Goal: Find specific page/section: Find specific page/section

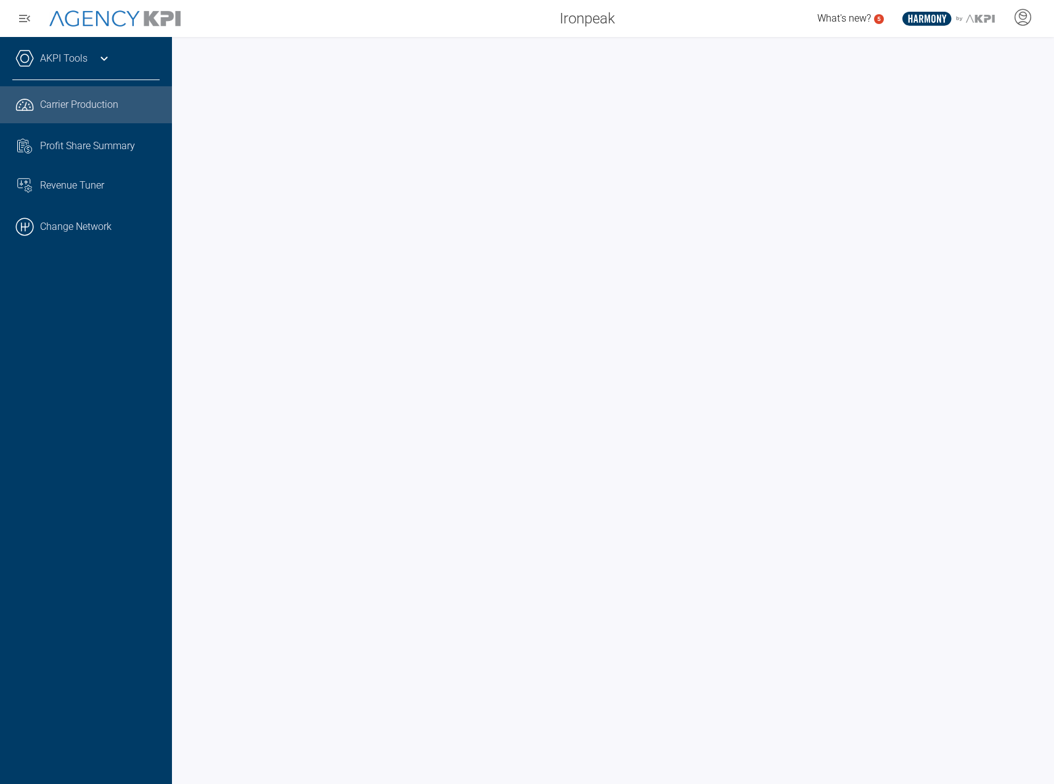
click at [101, 58] on icon at bounding box center [104, 58] width 15 height 15
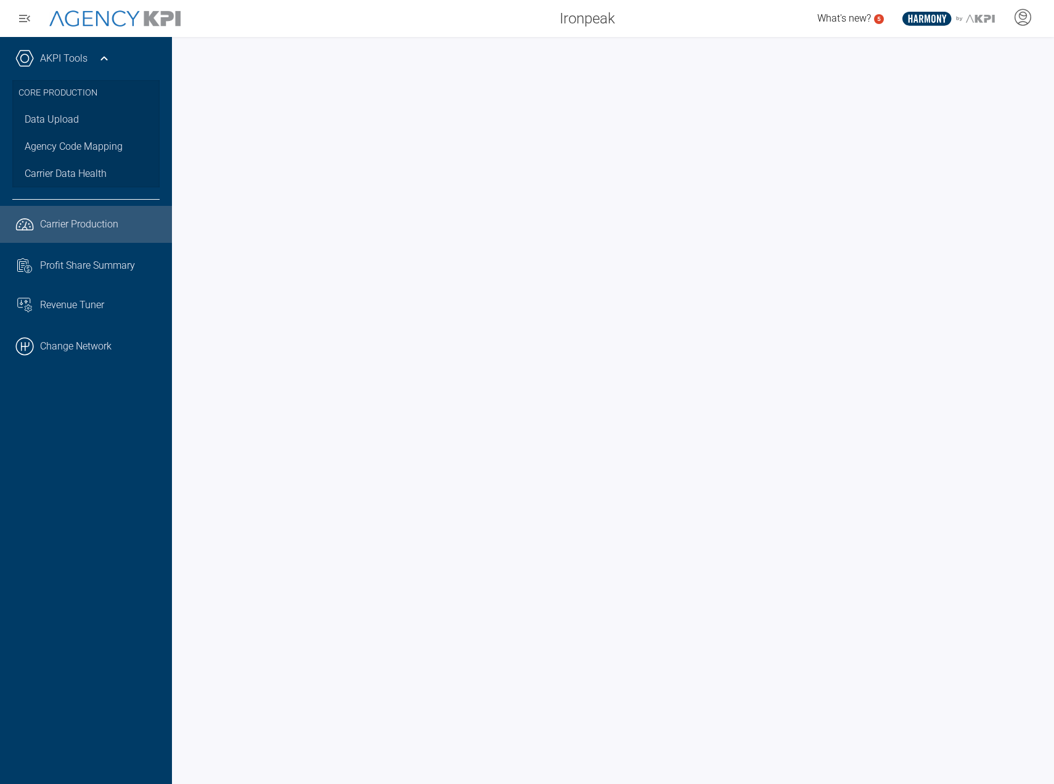
click at [104, 58] on icon at bounding box center [104, 58] width 7 height 4
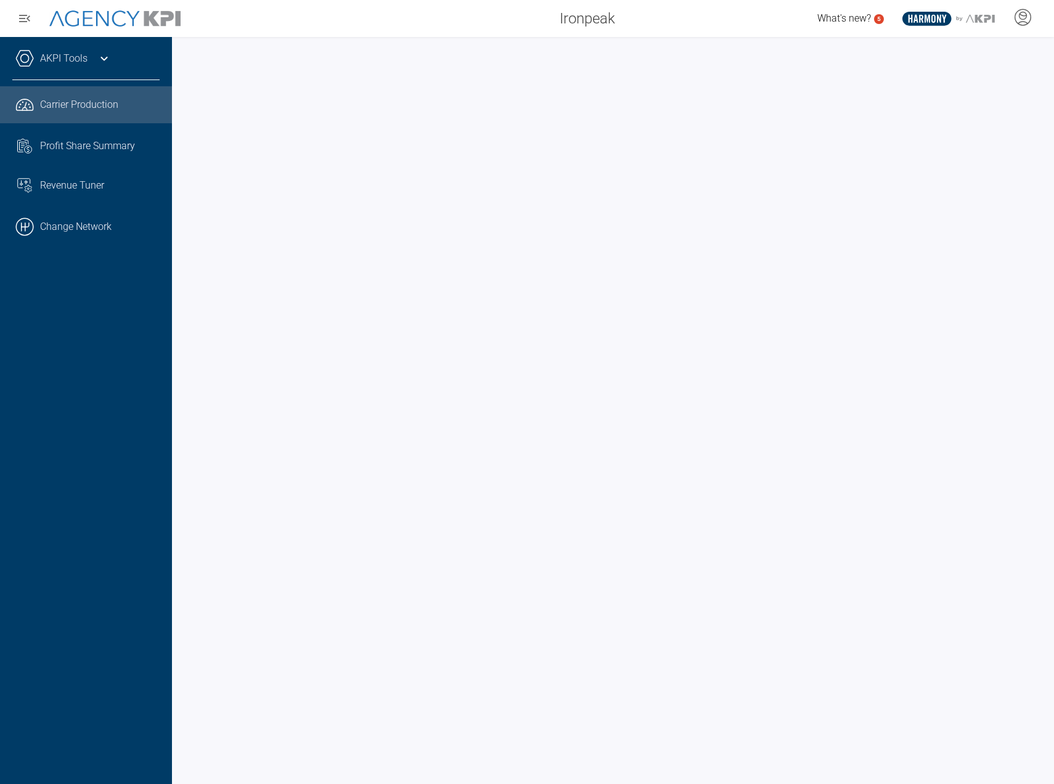
click at [104, 60] on icon at bounding box center [104, 59] width 7 height 4
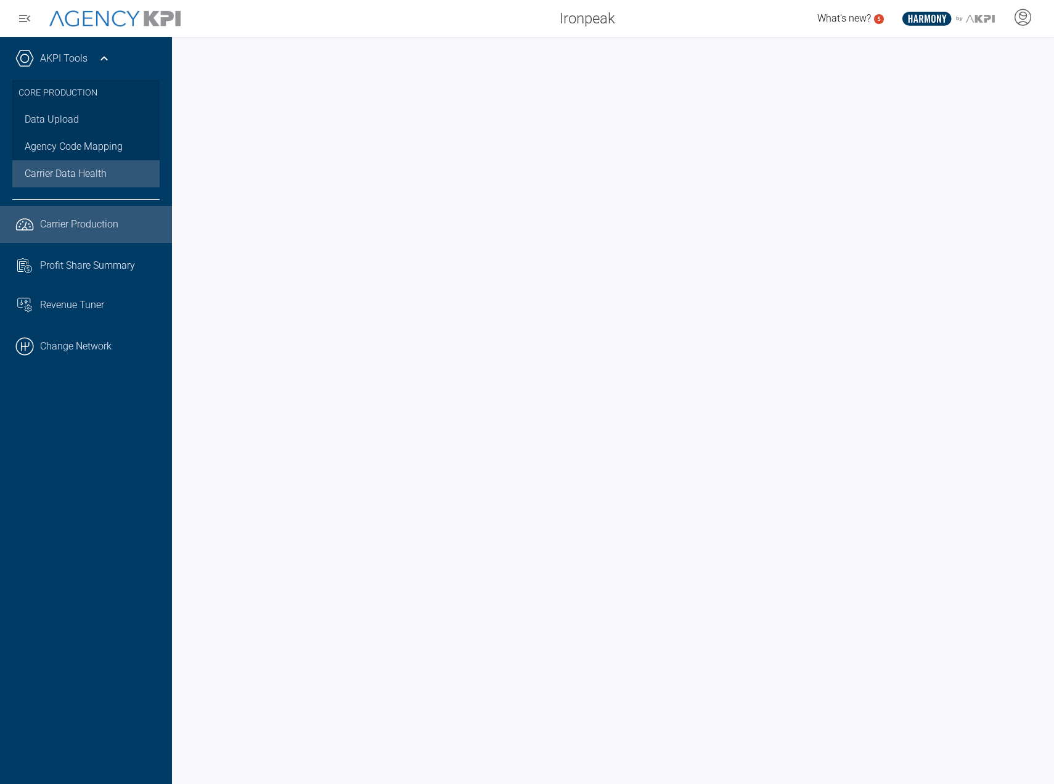
click at [60, 174] on span "Carrier Data Health" at bounding box center [66, 173] width 82 height 15
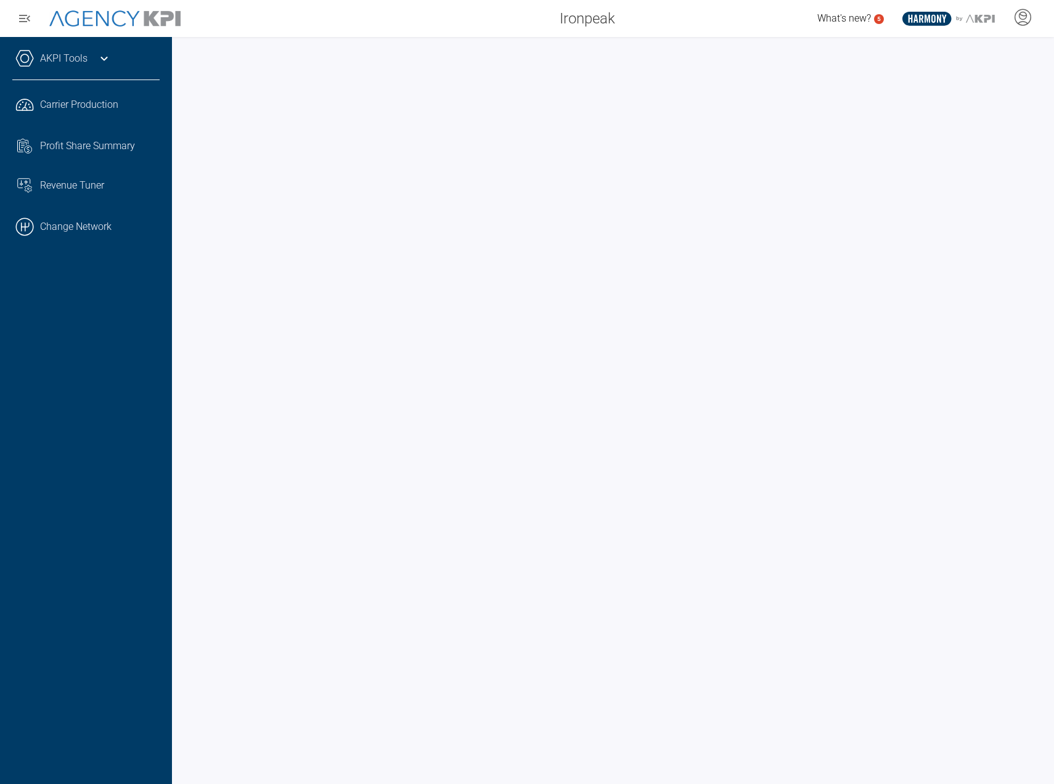
click at [105, 57] on icon at bounding box center [104, 58] width 15 height 15
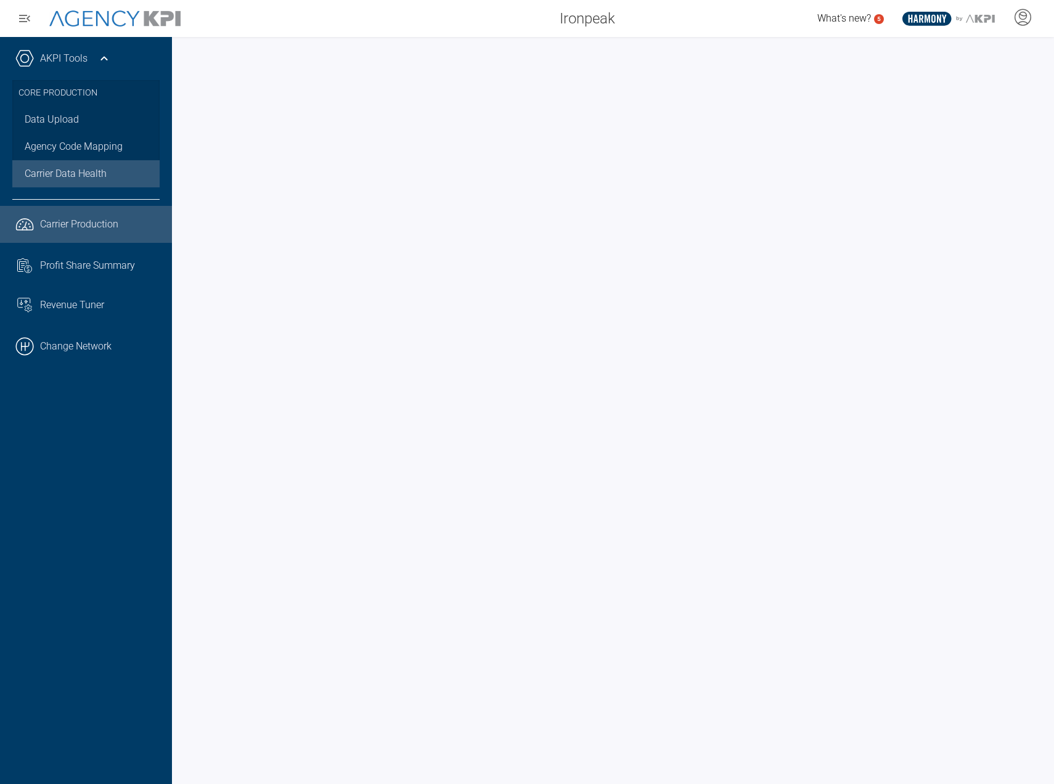
click at [88, 229] on span "Carrier Production" at bounding box center [79, 224] width 78 height 15
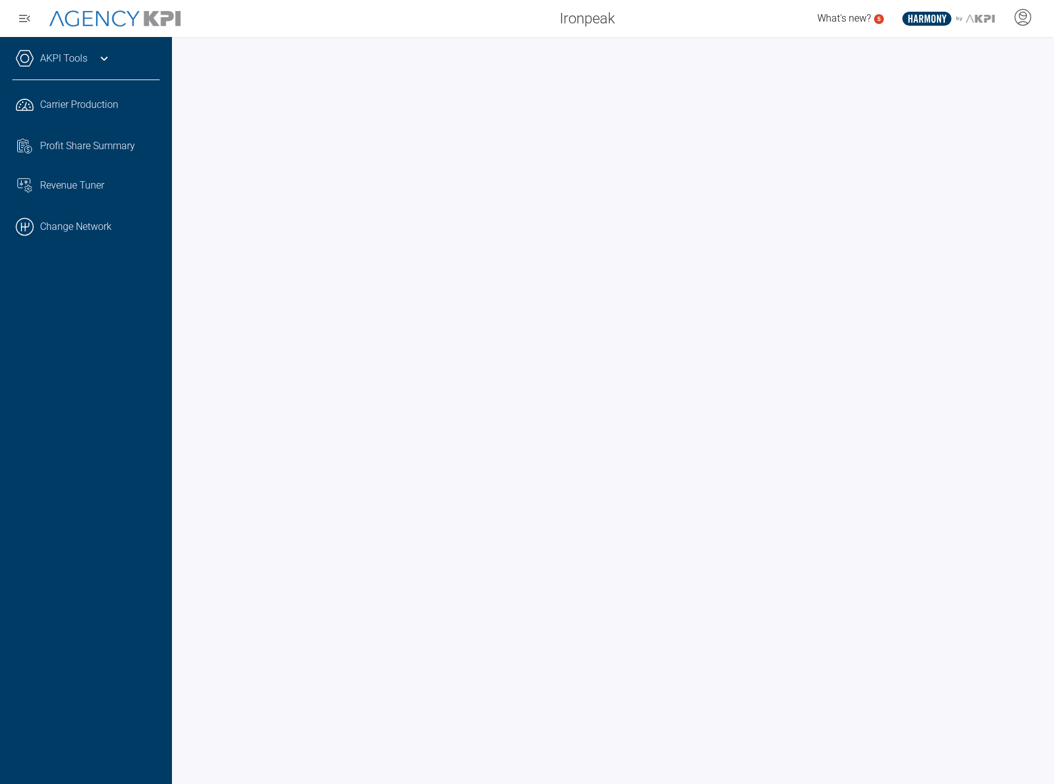
click at [107, 57] on icon at bounding box center [104, 59] width 7 height 4
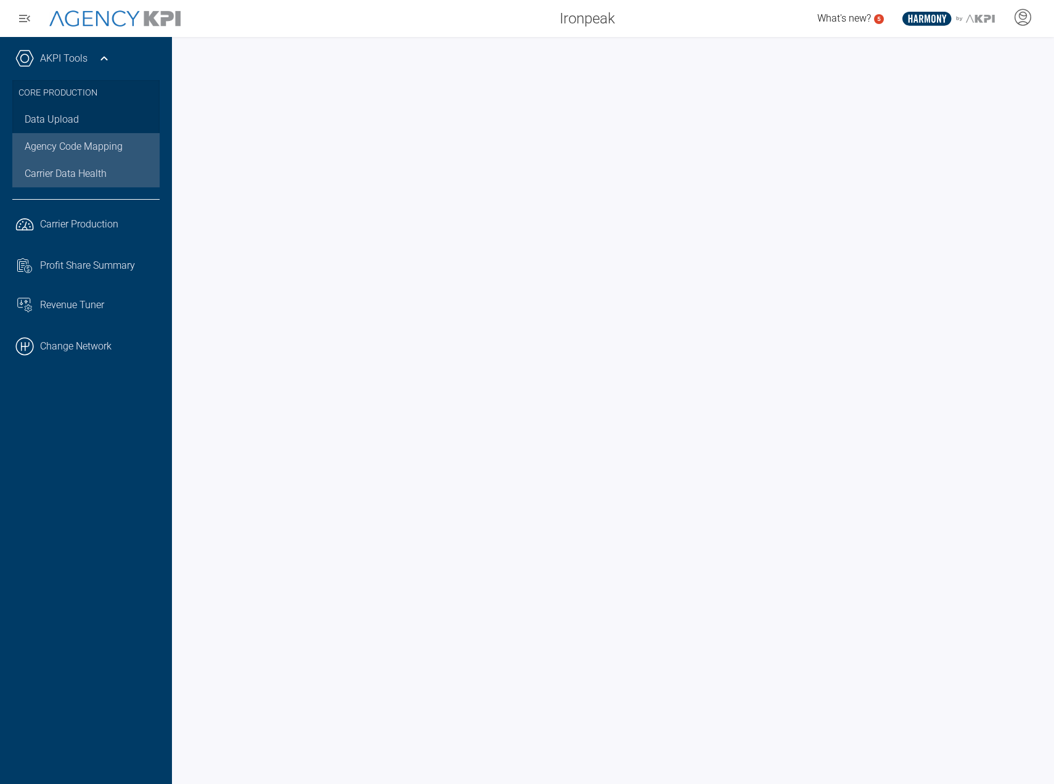
click at [75, 151] on link "Agency Code Mapping" at bounding box center [85, 146] width 147 height 27
